Goal: Download file/media

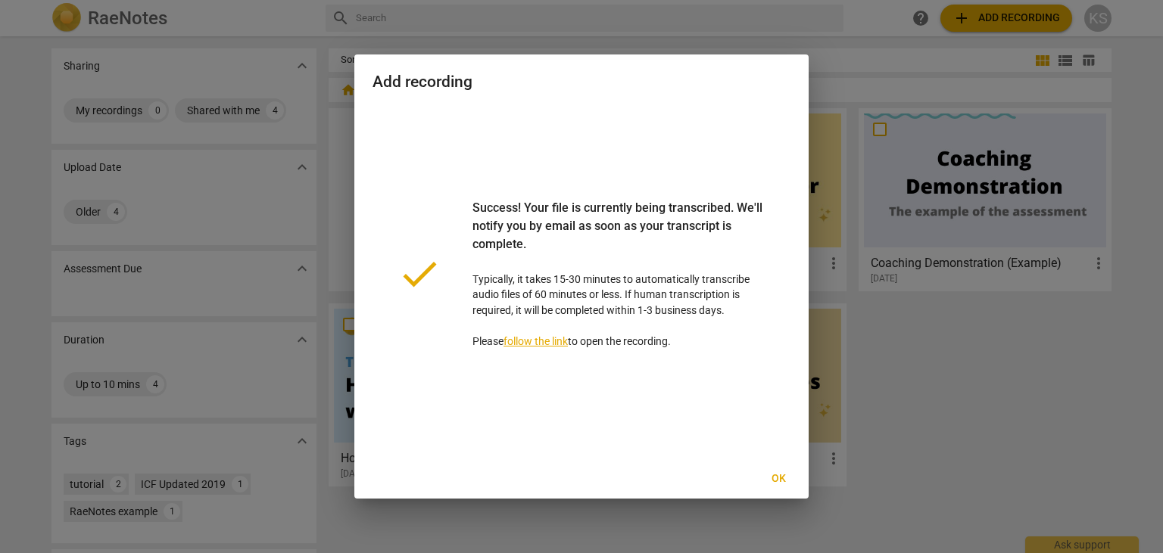
click at [681, 132] on div "done Success! Your file is currently being transcribed. We'll notify you by ema…" at bounding box center [582, 274] width 418 height 335
click at [778, 476] on span "Ok" at bounding box center [778, 479] width 24 height 15
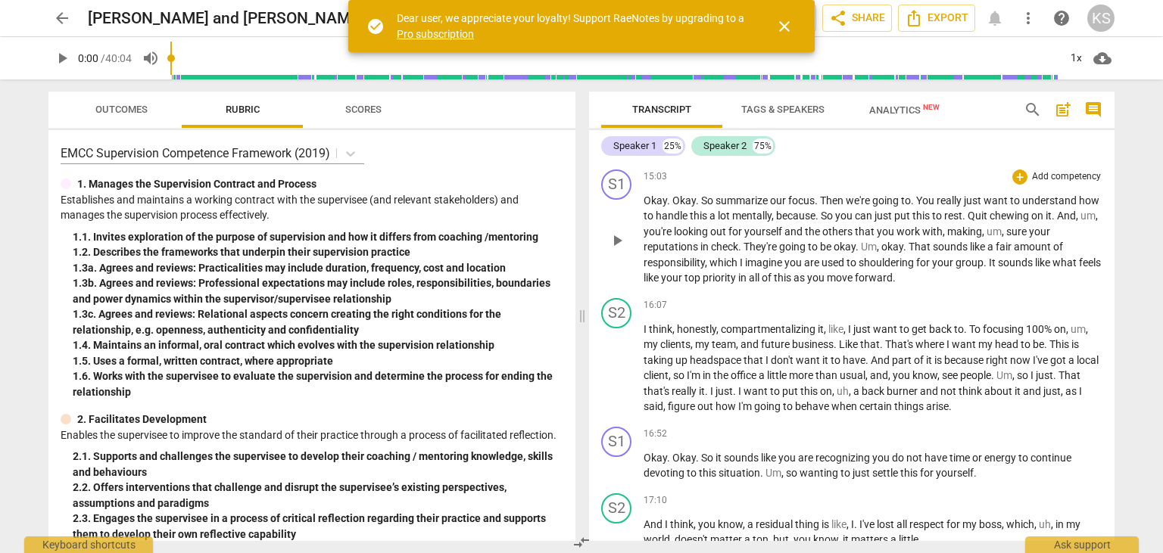
scroll to position [3053, 0]
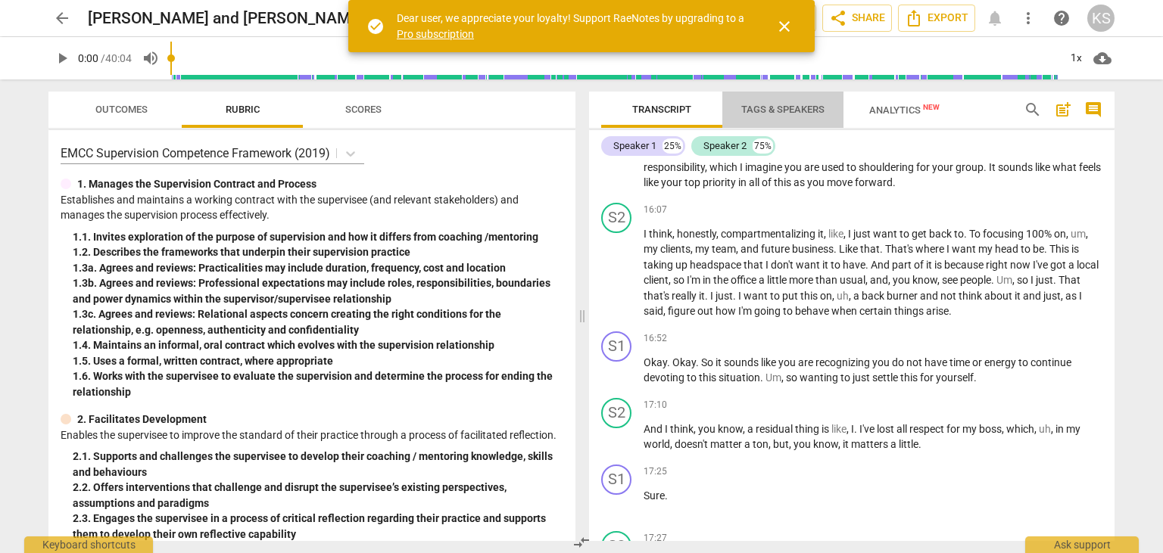
click at [774, 113] on span "Tags & Speakers" at bounding box center [782, 109] width 83 height 11
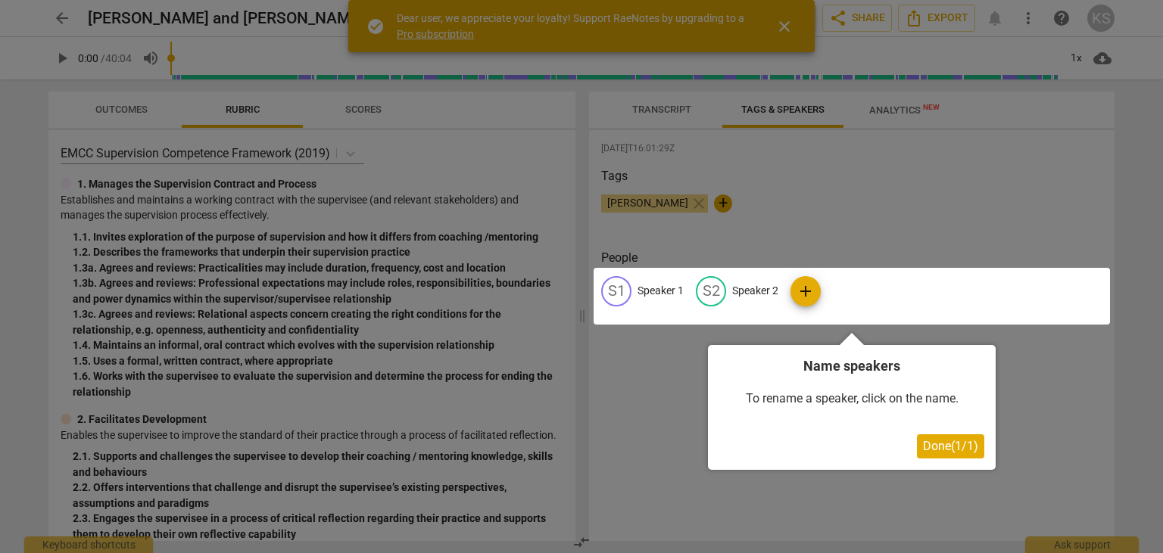
click at [933, 441] on span "Done ( 1 / 1 )" at bounding box center [950, 446] width 55 height 14
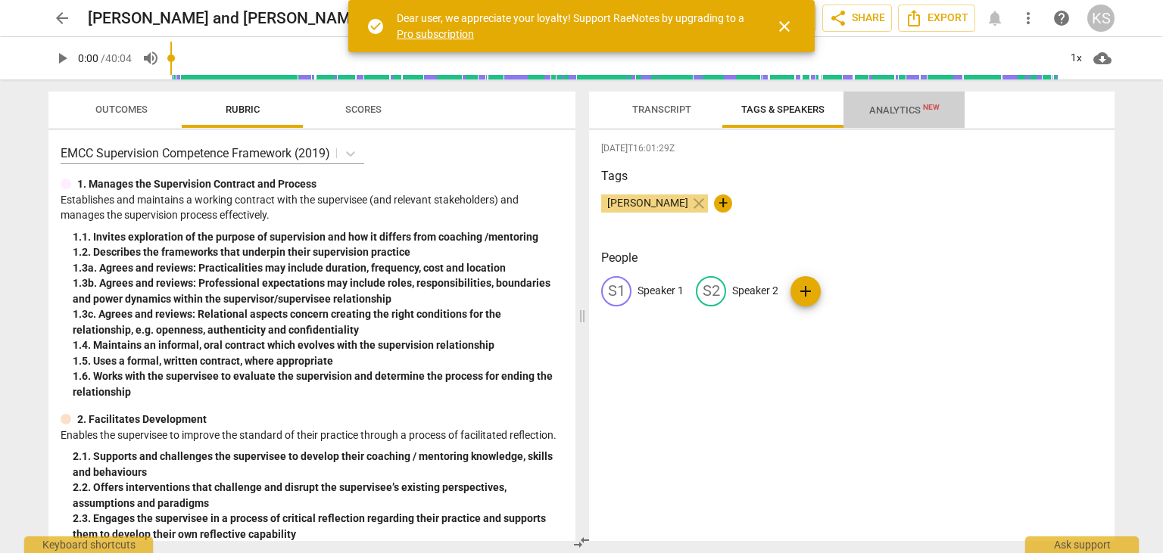
click at [903, 110] on span "Analytics New" at bounding box center [904, 109] width 70 height 11
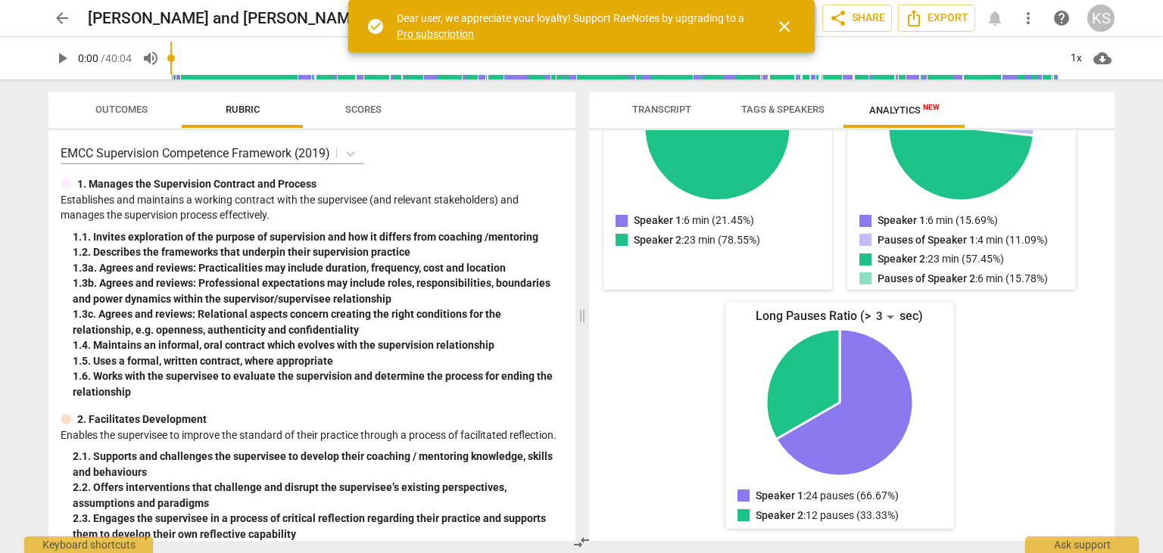
scroll to position [0, 0]
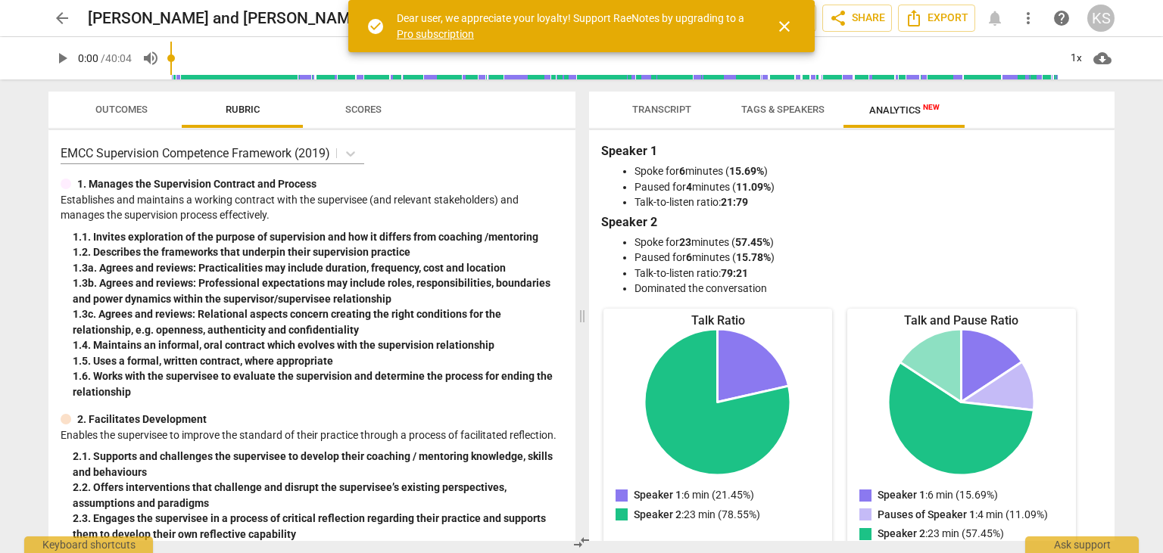
click at [662, 114] on span "Transcript" at bounding box center [661, 109] width 59 height 11
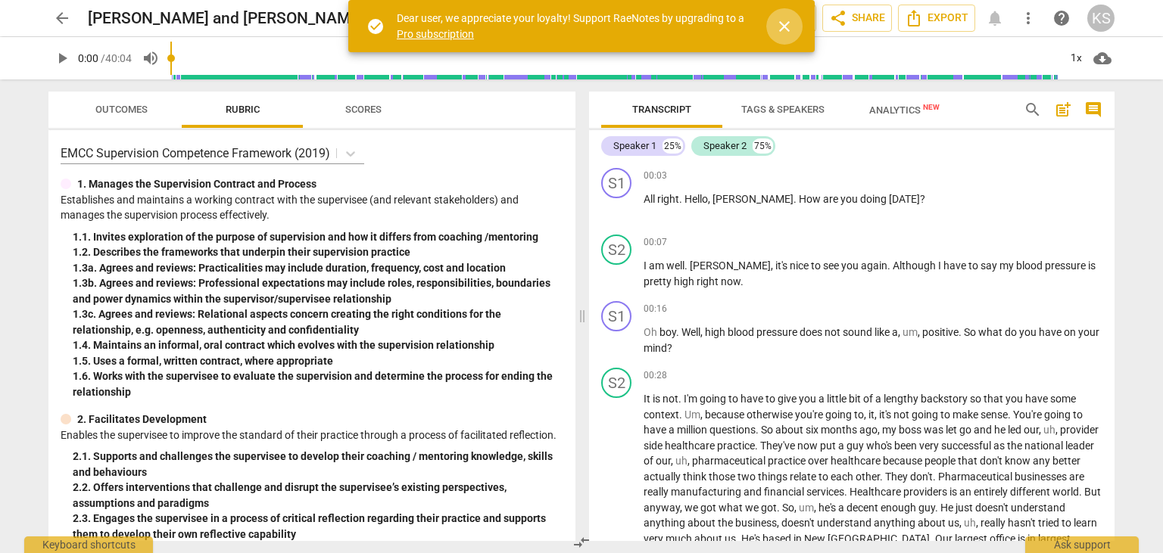
click at [781, 27] on span "close" at bounding box center [784, 26] width 18 height 18
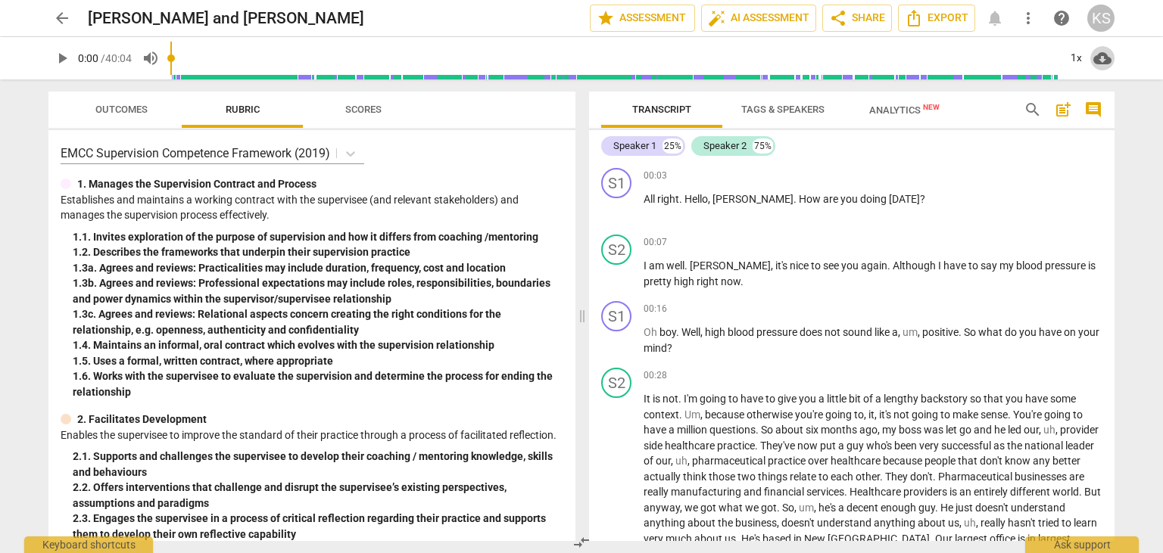
click at [1099, 59] on span "cloud_download" at bounding box center [1102, 58] width 18 height 18
click at [1099, 59] on li "Download audio" at bounding box center [1096, 58] width 112 height 36
